Goal: Task Accomplishment & Management: Complete application form

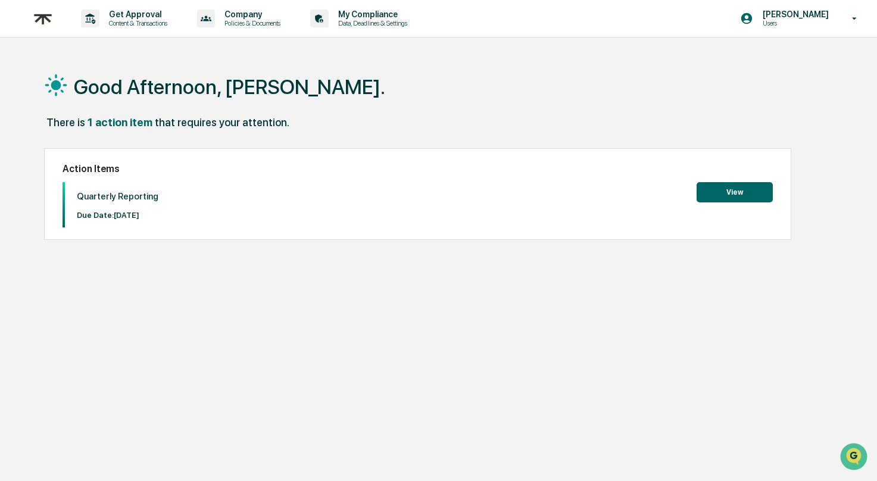
click at [736, 194] on button "View" at bounding box center [735, 192] width 76 height 20
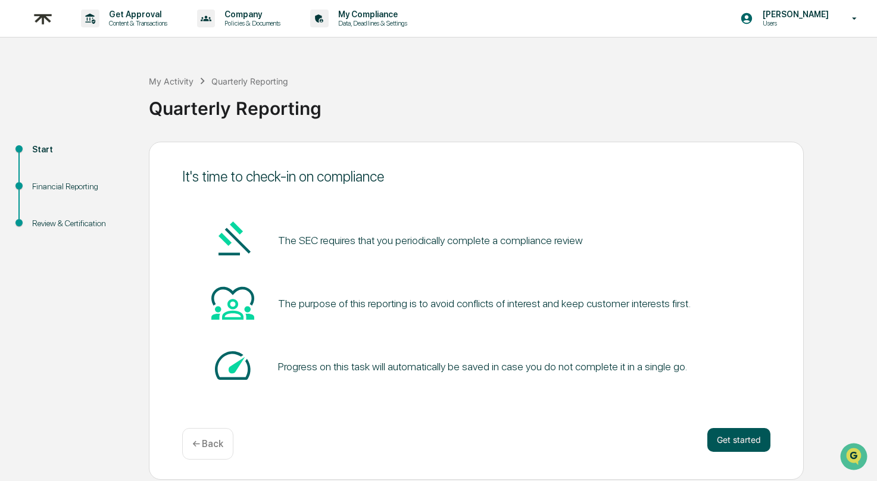
click at [735, 447] on button "Get started" at bounding box center [738, 440] width 63 height 24
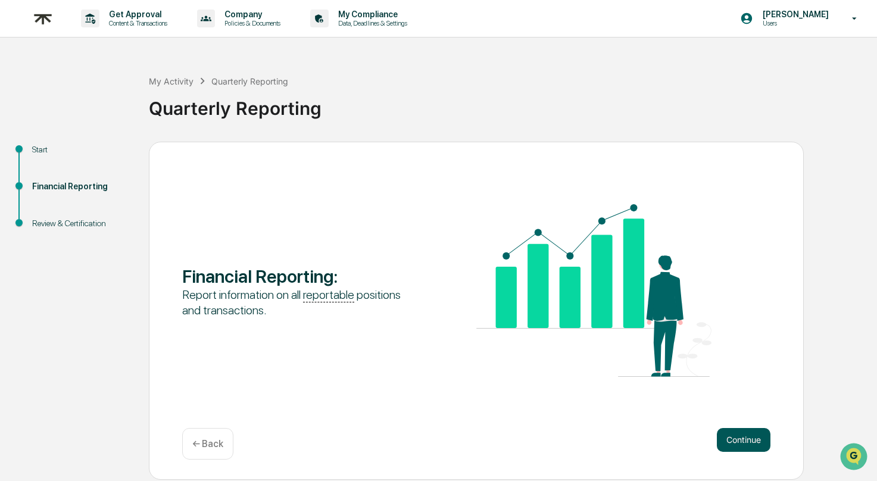
click at [740, 448] on button "Continue" at bounding box center [744, 440] width 54 height 24
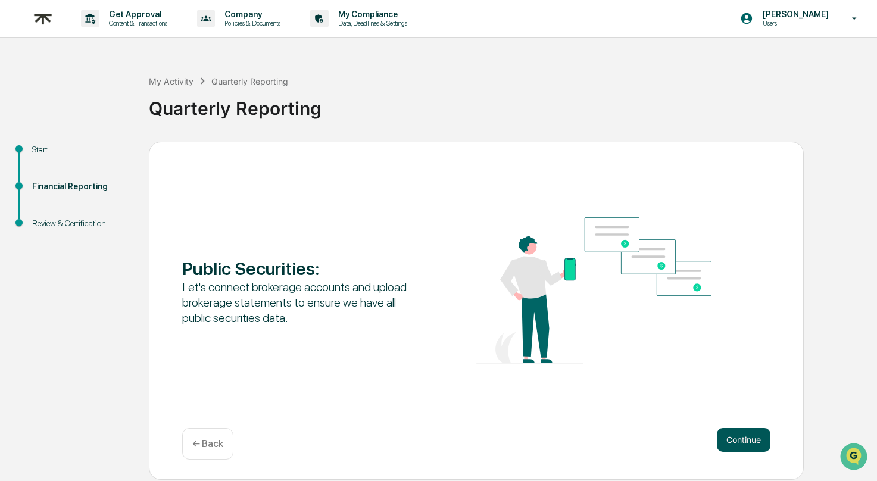
click at [753, 446] on button "Continue" at bounding box center [744, 440] width 54 height 24
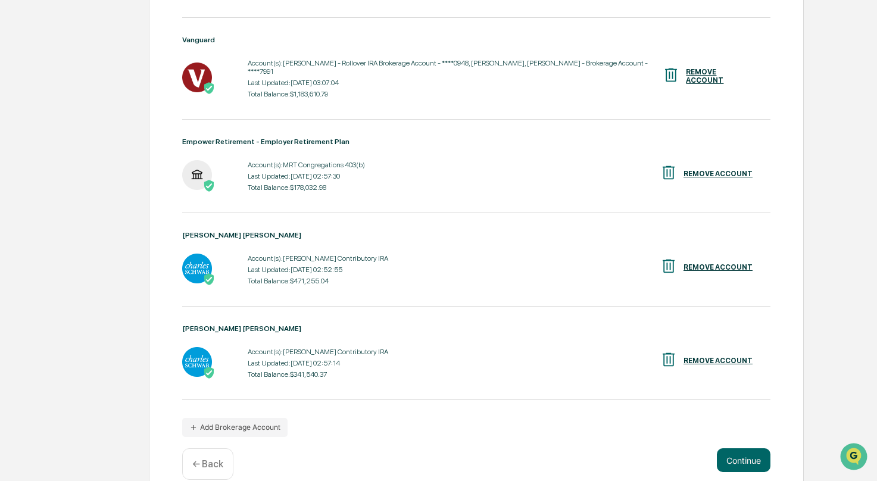
scroll to position [370, 0]
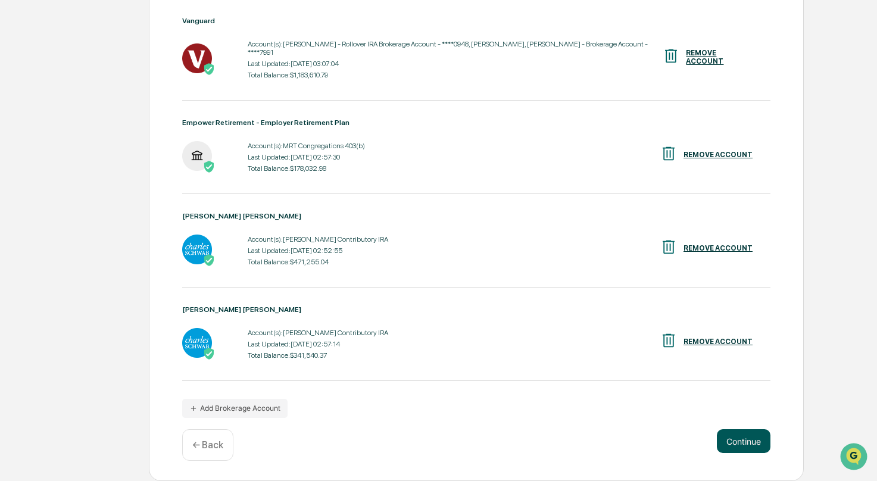
click at [746, 438] on button "Continue" at bounding box center [744, 441] width 54 height 24
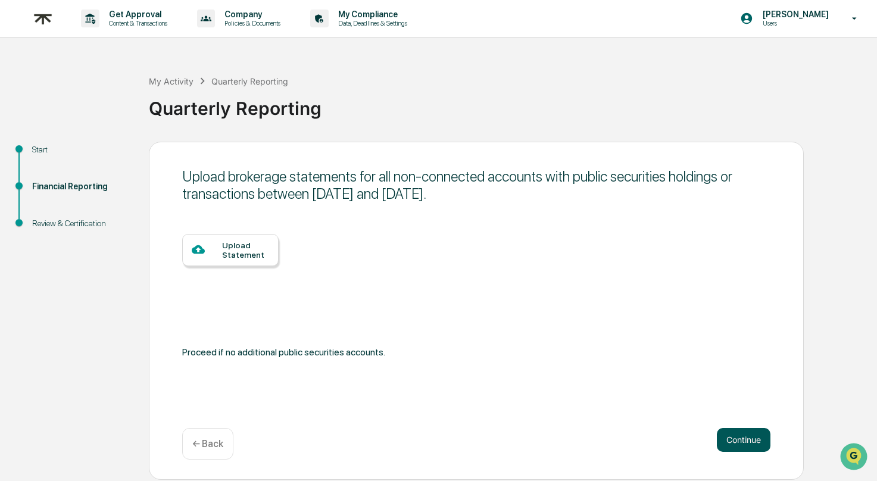
scroll to position [0, 0]
click at [735, 445] on button "Continue" at bounding box center [744, 440] width 54 height 24
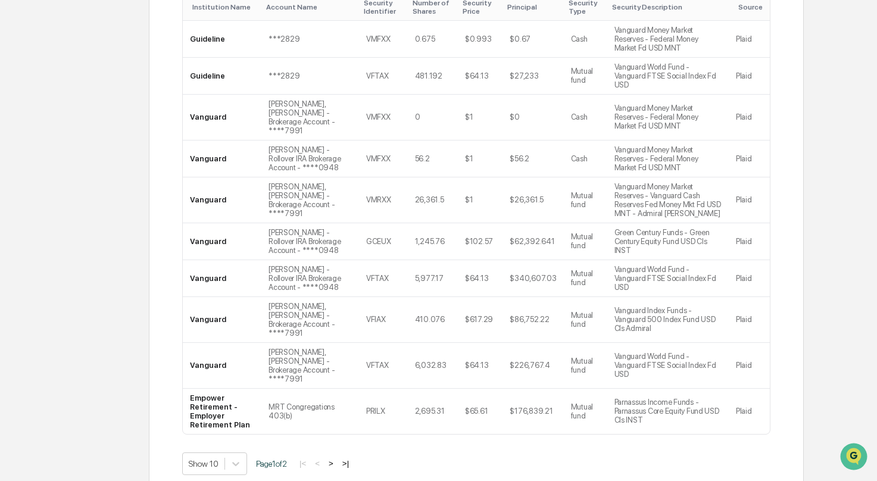
scroll to position [334, 0]
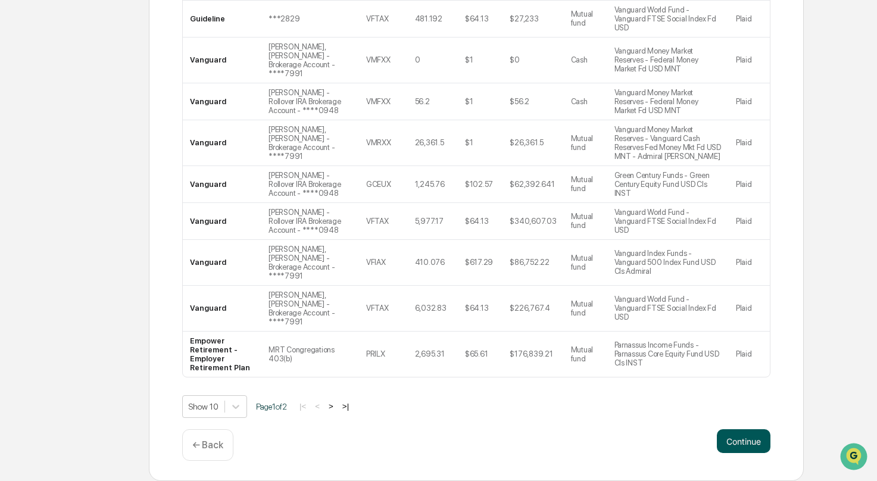
click at [768, 446] on button "Continue" at bounding box center [744, 441] width 54 height 24
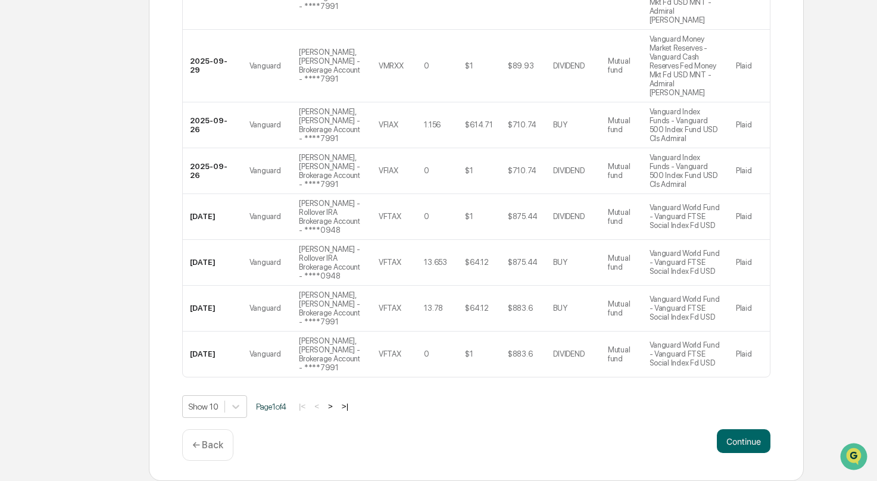
scroll to position [651, 0]
click at [739, 442] on button "Continue" at bounding box center [744, 441] width 54 height 24
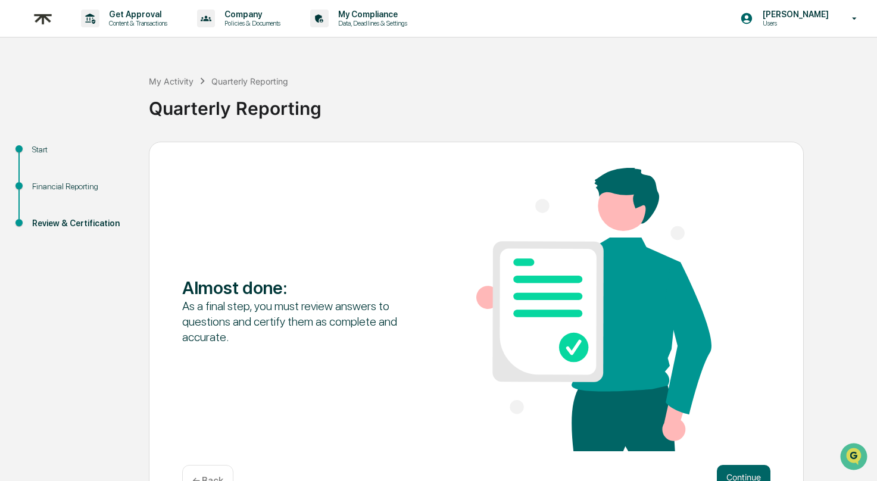
scroll to position [35, 0]
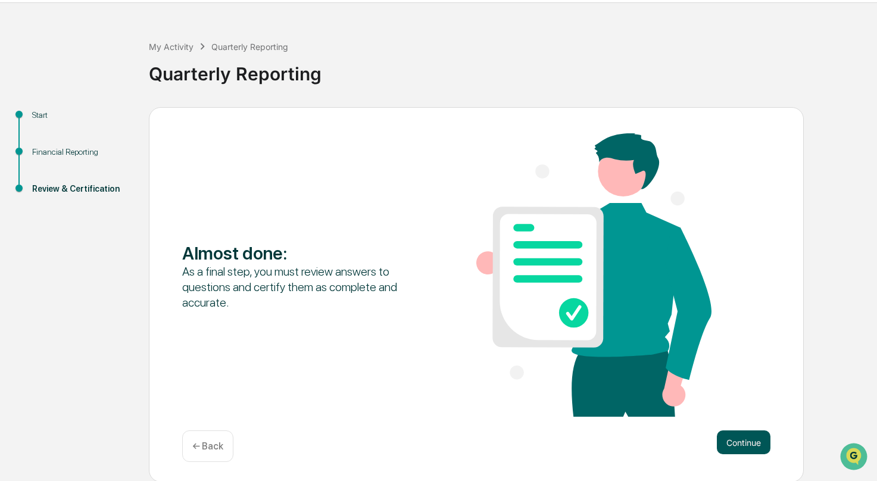
click at [749, 439] on button "Continue" at bounding box center [744, 443] width 54 height 24
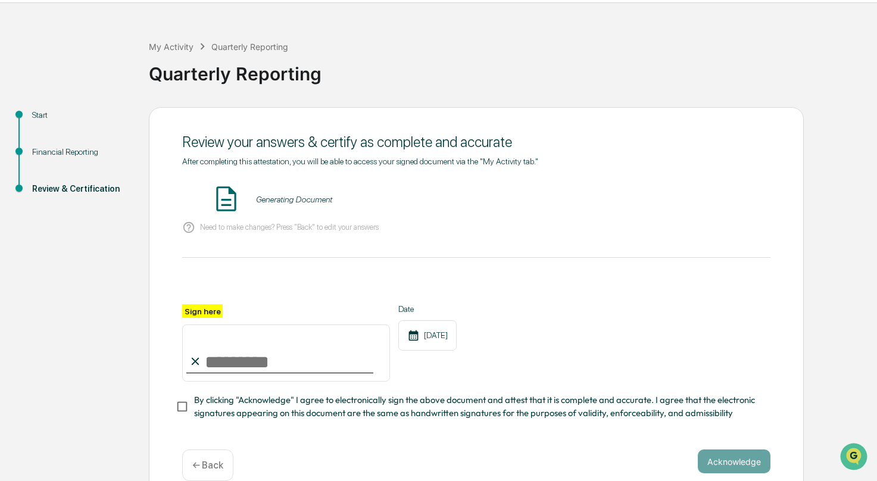
click at [289, 358] on input "Sign here" at bounding box center [286, 353] width 208 height 57
type input "**********"
click at [587, 345] on div "**********" at bounding box center [476, 342] width 588 height 77
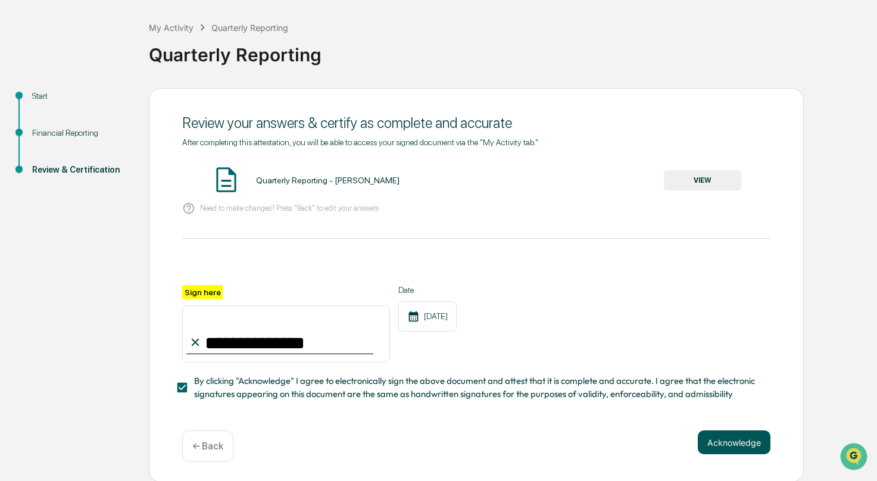
click at [723, 439] on button "Acknowledge" at bounding box center [734, 443] width 73 height 24
click at [701, 173] on button "VIEW" at bounding box center [702, 180] width 77 height 20
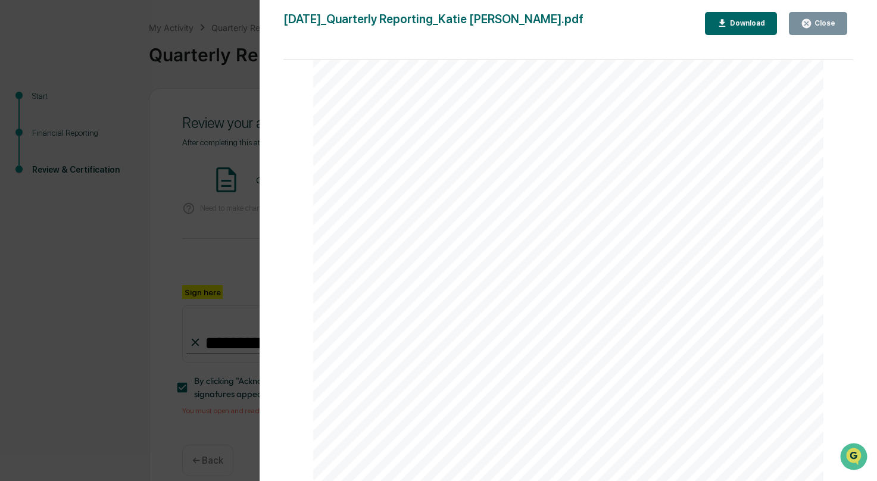
scroll to position [3374, 0]
click at [824, 21] on div "Close" at bounding box center [823, 23] width 23 height 8
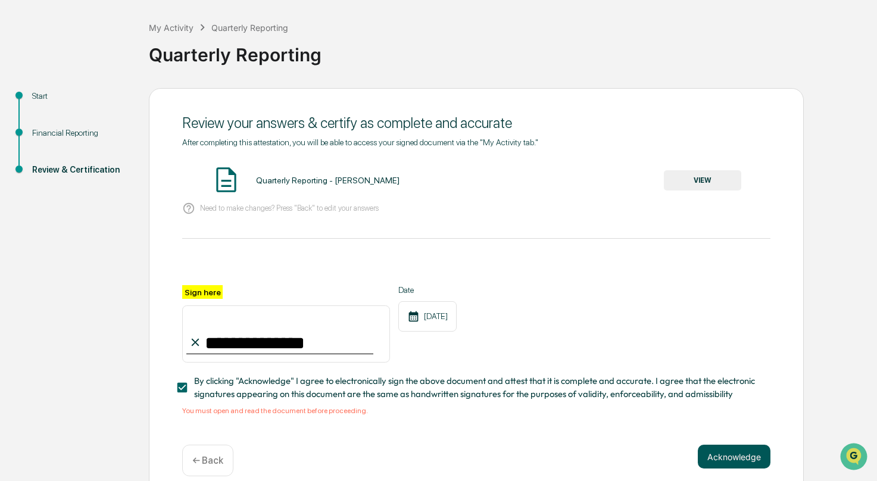
click at [732, 458] on button "Acknowledge" at bounding box center [734, 457] width 73 height 24
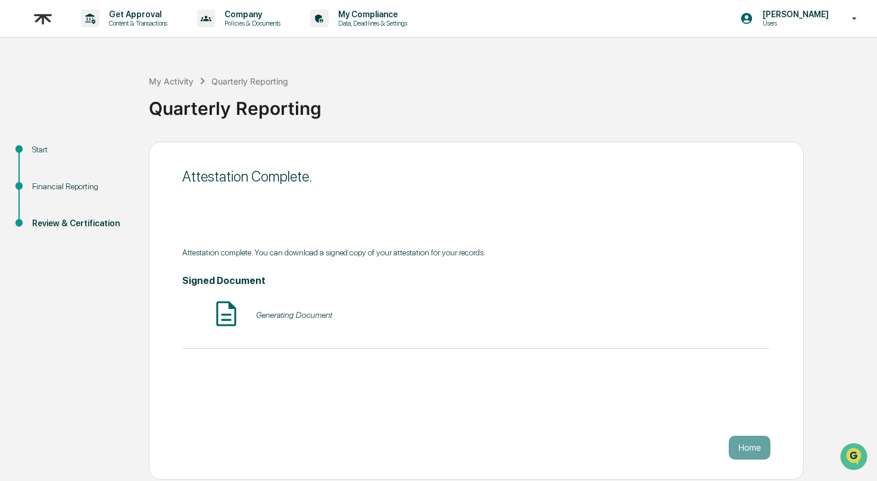
scroll to position [0, 0]
click at [750, 448] on button "Home" at bounding box center [750, 448] width 42 height 24
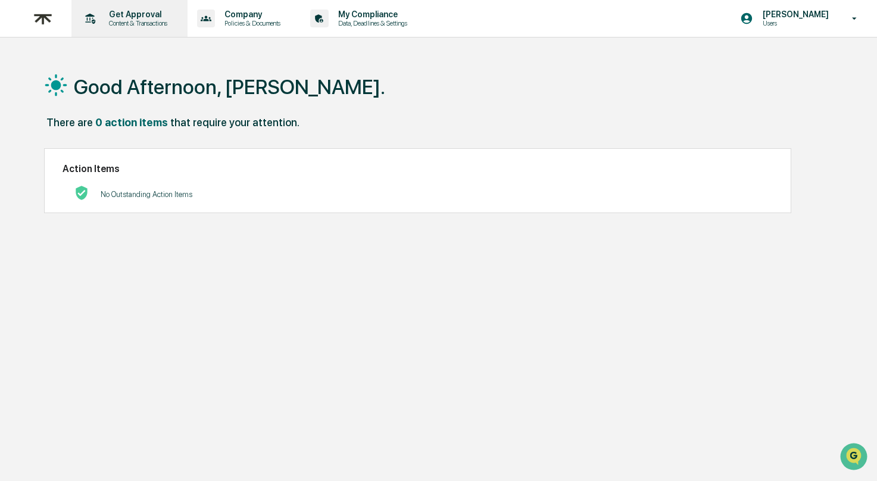
click at [132, 21] on p "Content & Transactions" at bounding box center [136, 23] width 74 height 8
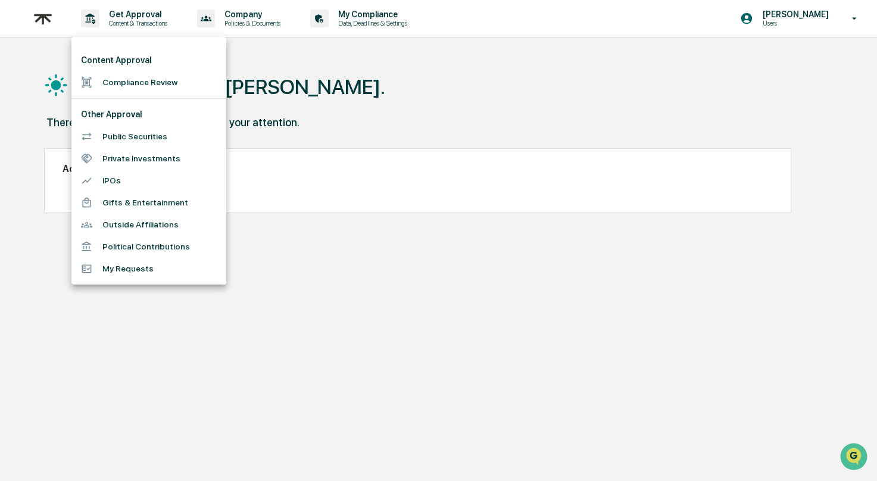
click at [169, 201] on li "Gifts & Entertainment" at bounding box center [148, 203] width 155 height 22
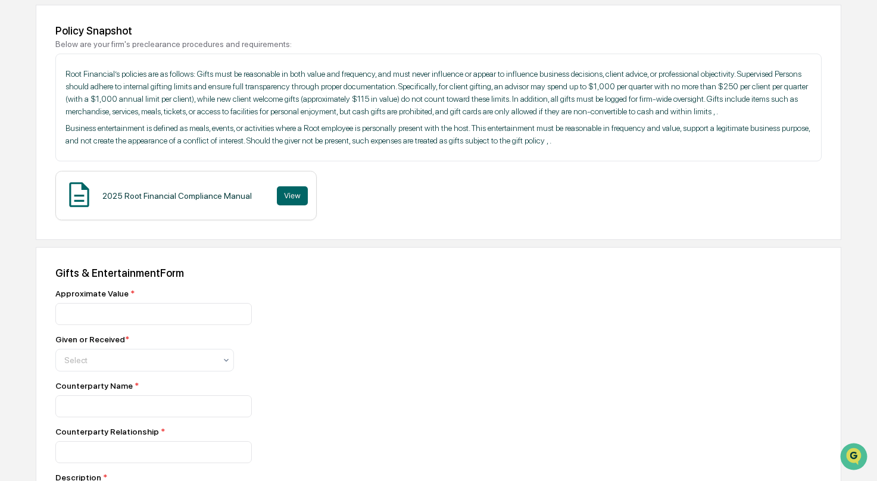
scroll to position [169, 0]
